Goal: Use online tool/utility: Utilize a website feature to perform a specific function

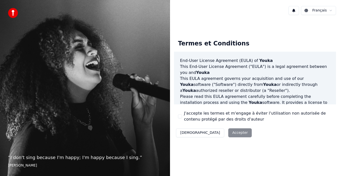
click at [211, 134] on div "Décliner Accepter" at bounding box center [214, 133] width 80 height 13
click at [263, 83] on span "Youka" at bounding box center [270, 84] width 14 height 5
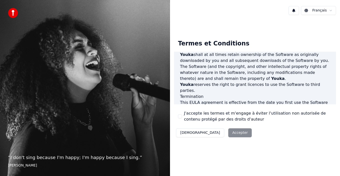
scroll to position [343, 0]
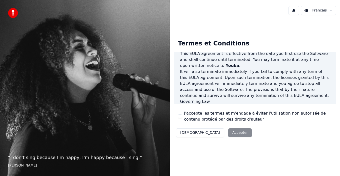
click at [239, 119] on label "J'accepte les termes et m'engage à éviter l'utilisation non autorisée de conten…" at bounding box center [258, 117] width 148 height 12
click at [182, 119] on button "J'accepte les termes et m'engage à éviter l'utilisation non autorisée de conten…" at bounding box center [180, 117] width 4 height 4
click at [228, 132] on button "Accepter" at bounding box center [240, 133] width 24 height 9
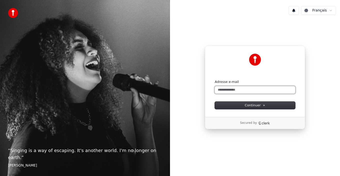
click at [245, 93] on input "Adresse e-mail" at bounding box center [255, 90] width 81 height 8
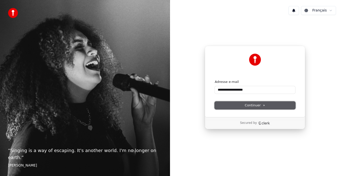
click at [250, 105] on span "Continuer" at bounding box center [255, 105] width 21 height 5
type input "**********"
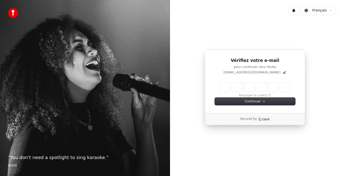
click at [249, 82] on div "Vérifiez votre e-mail pour continuer vers Youka alexlecool83@msn.com Renvoyer l…" at bounding box center [255, 82] width 101 height 64
click at [249, 85] on input "Enter verification code" at bounding box center [255, 87] width 70 height 9
type input "******"
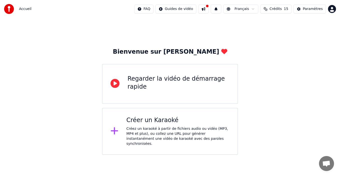
click at [118, 129] on icon at bounding box center [115, 131] width 8 height 9
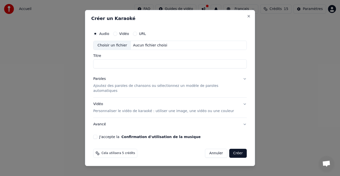
click at [129, 36] on label "Vidéo" at bounding box center [124, 34] width 10 height 4
click at [117, 36] on button "Vidéo" at bounding box center [115, 34] width 4 height 4
click at [109, 36] on label "Audio" at bounding box center [104, 34] width 10 height 4
click at [97, 36] on button "Audio" at bounding box center [95, 34] width 4 height 4
click at [146, 33] on div "Audio Vidéo URL" at bounding box center [170, 34] width 154 height 10
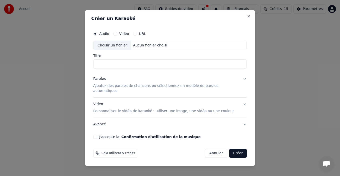
click at [146, 36] on label "URL" at bounding box center [142, 34] width 7 height 4
click at [137, 36] on button "URL" at bounding box center [135, 34] width 4 height 4
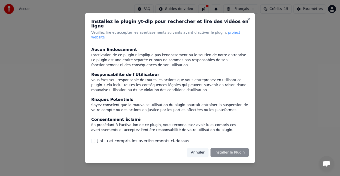
scroll to position [53, 0]
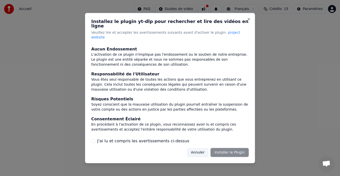
click at [226, 148] on div "Annuler Installer le Plugin" at bounding box center [218, 152] width 62 height 9
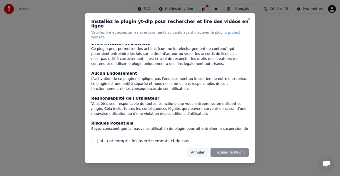
scroll to position [0, 0]
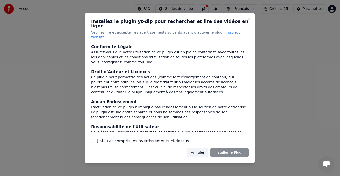
click at [155, 58] on div "Assurez-vous que votre utilisation de ce plugin est en pleine conformité avec t…" at bounding box center [170, 57] width 158 height 15
drag, startPoint x: 152, startPoint y: 80, endPoint x: 147, endPoint y: 101, distance: 22.4
click at [150, 84] on div "Ce plugin peut permettre des actions (comme le téléchargement de contenu) qui p…" at bounding box center [170, 85] width 158 height 20
drag, startPoint x: 147, startPoint y: 103, endPoint x: 147, endPoint y: 118, distance: 15.3
click at [147, 112] on div "L'activation de ce plugin n'implique pas l'endossement ou le soutien de notre e…" at bounding box center [170, 112] width 158 height 15
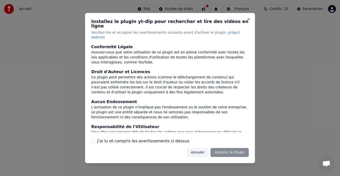
click at [147, 118] on div "Conformité Légale Assurez-vous que votre utilisation de ce plugin est en pleine…" at bounding box center [170, 88] width 158 height 88
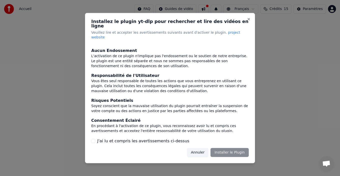
scroll to position [53, 0]
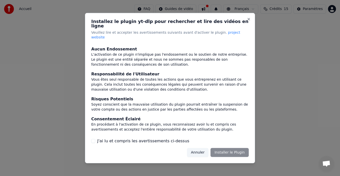
click at [150, 80] on div "Vous êtes seul responsable de toutes les actions que vous entreprenez en utilis…" at bounding box center [170, 84] width 158 height 15
click at [149, 71] on div "Responsabilité de l'Utilisateur" at bounding box center [170, 74] width 158 height 6
drag, startPoint x: 149, startPoint y: 56, endPoint x: 140, endPoint y: 86, distance: 31.5
click at [148, 59] on div "L'activation de ce plugin n'implique pas l'endossement ou le soutien de notre e…" at bounding box center [170, 59] width 158 height 15
drag, startPoint x: 137, startPoint y: 100, endPoint x: 136, endPoint y: 112, distance: 11.8
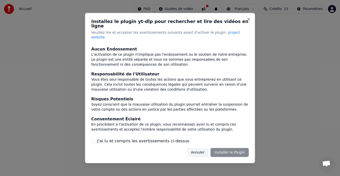
click at [137, 102] on div "Soyez conscient que la mauvaise utilisation du plugin pourrait entraîner la sus…" at bounding box center [170, 107] width 158 height 10
click at [136, 116] on div "Consentement Éclairé" at bounding box center [170, 119] width 158 height 6
click at [95, 139] on button "J'ai lu et compris les avertissements ci-dessus" at bounding box center [93, 141] width 4 height 4
click at [236, 148] on button "Installer le Plugin" at bounding box center [230, 152] width 38 height 9
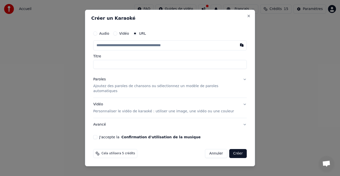
click at [128, 35] on label "Vidéo" at bounding box center [124, 34] width 10 height 4
click at [117, 36] on button "Vidéo" at bounding box center [115, 34] width 4 height 4
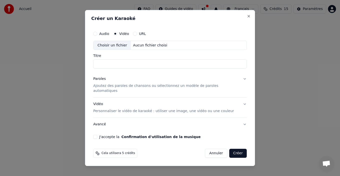
click at [146, 36] on label "URL" at bounding box center [142, 34] width 7 height 4
click at [137, 36] on button "URL" at bounding box center [135, 34] width 4 height 4
